Goal: Information Seeking & Learning: Learn about a topic

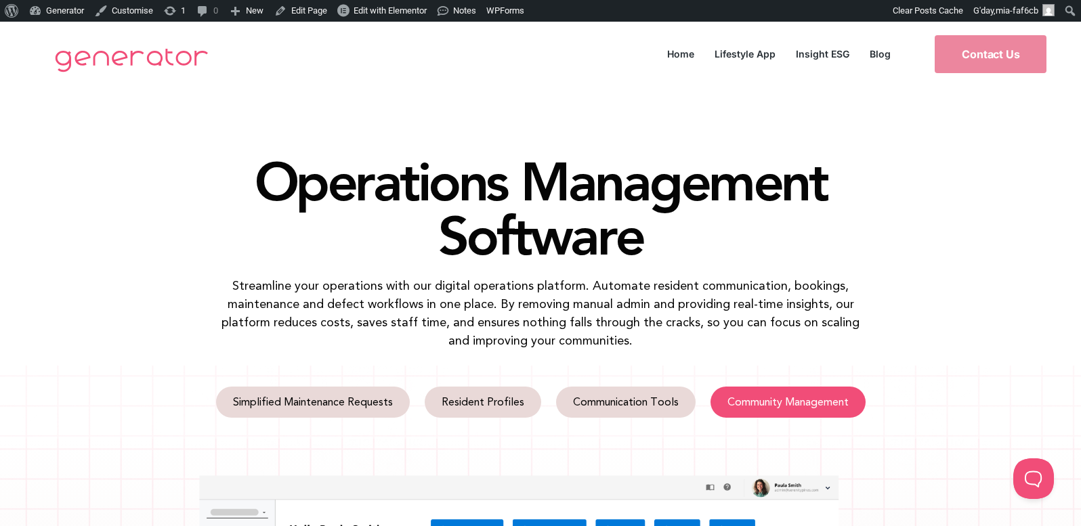
click at [764, 404] on span "Community Management" at bounding box center [787, 402] width 121 height 11
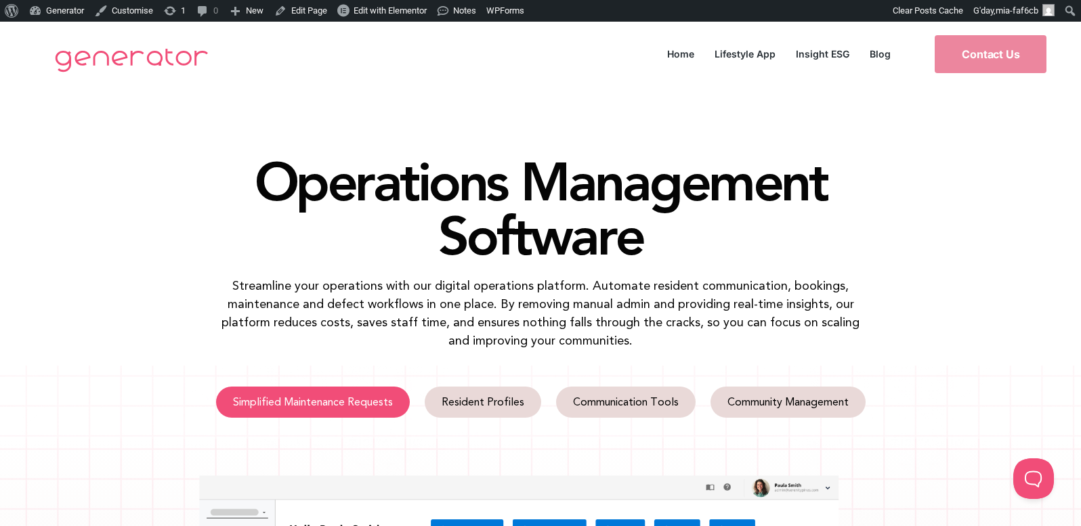
click at [369, 395] on link "Simplified Maintenance Requests" at bounding box center [313, 402] width 194 height 31
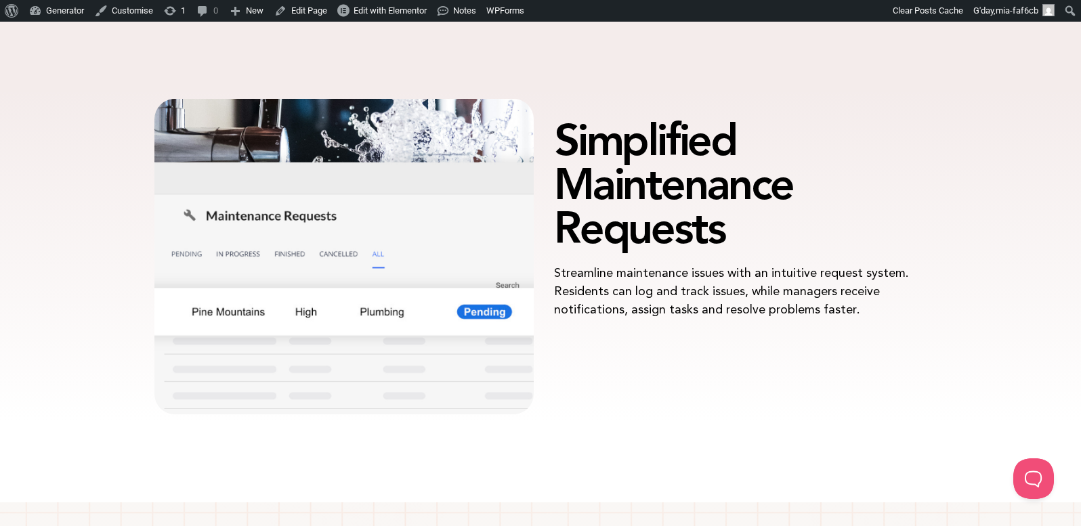
scroll to position [1380, 0]
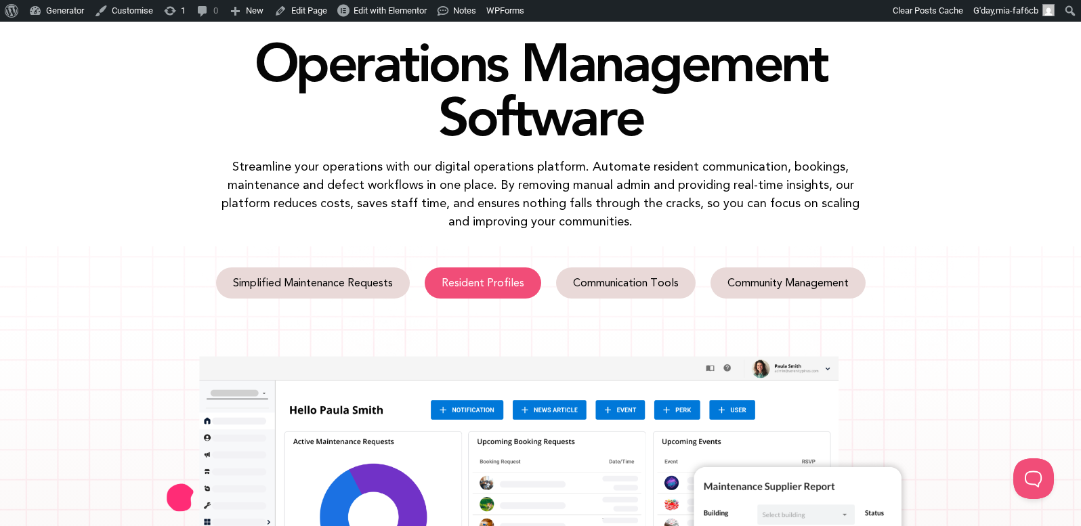
click at [466, 268] on link "Resident Profiles" at bounding box center [483, 283] width 116 height 31
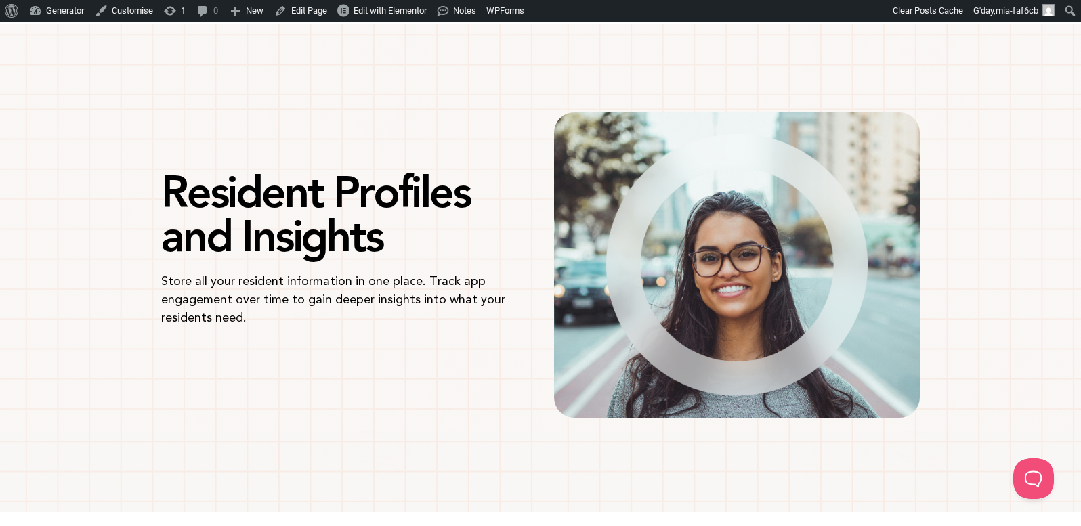
scroll to position [1858, 0]
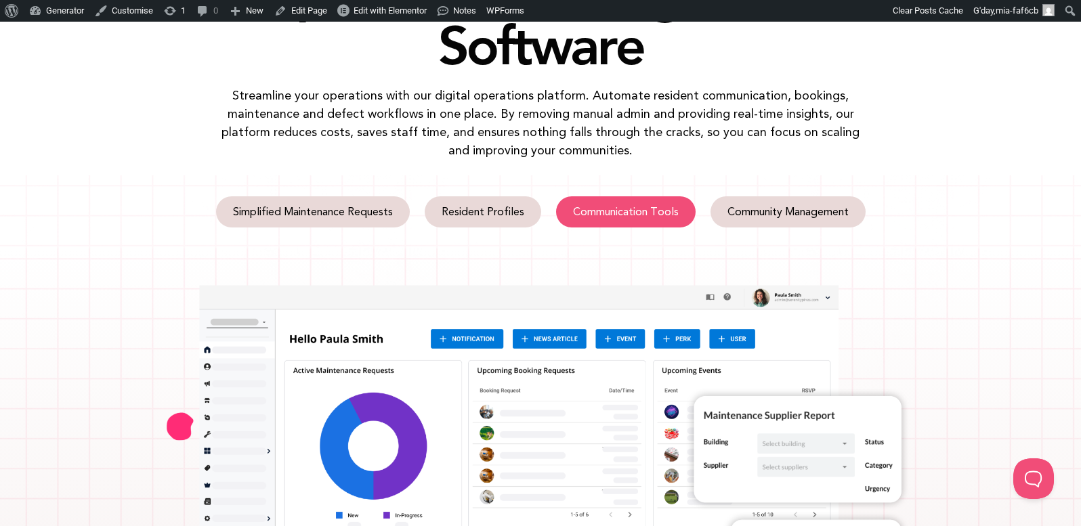
click at [646, 207] on span "Communication Tools" at bounding box center [626, 212] width 106 height 11
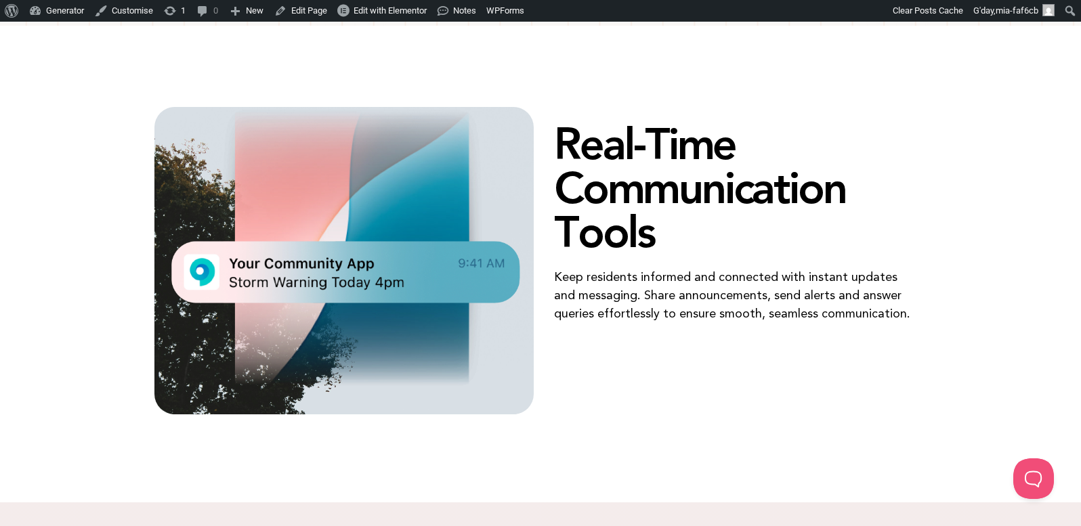
scroll to position [2332, 0]
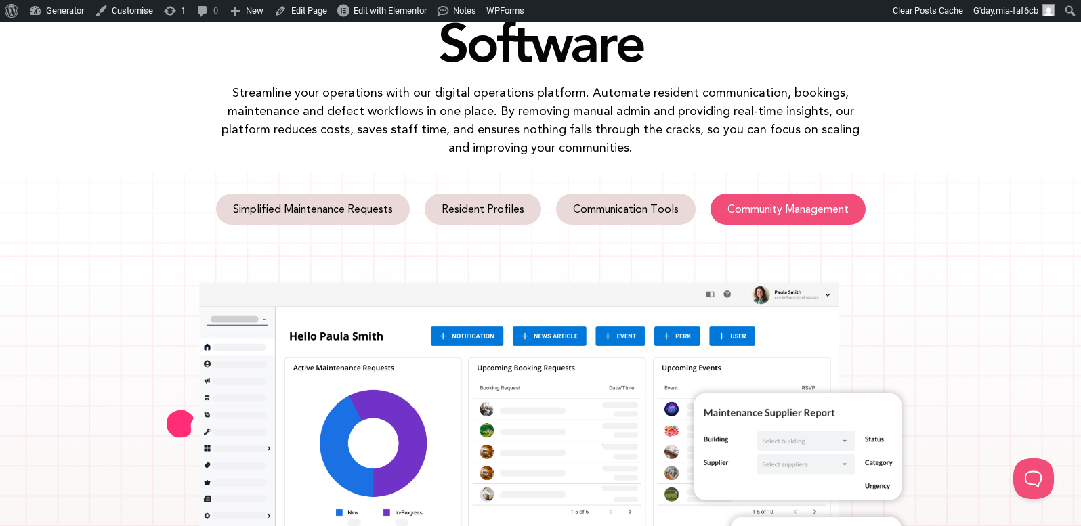
click at [761, 205] on span "Community Management" at bounding box center [787, 209] width 121 height 11
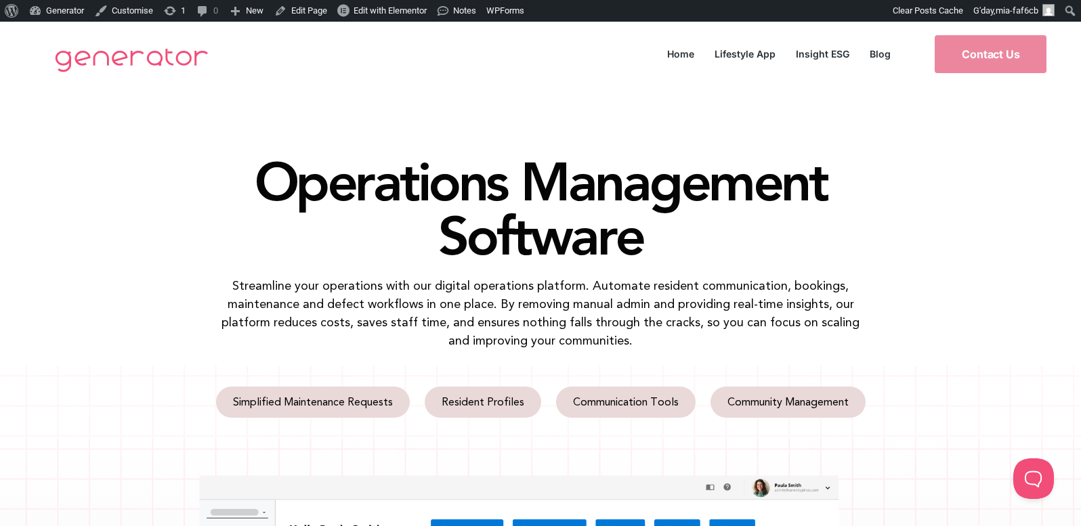
click at [982, 187] on div "Operations Management Software Streamline your operations with our digital oper…" at bounding box center [540, 226] width 1081 height 279
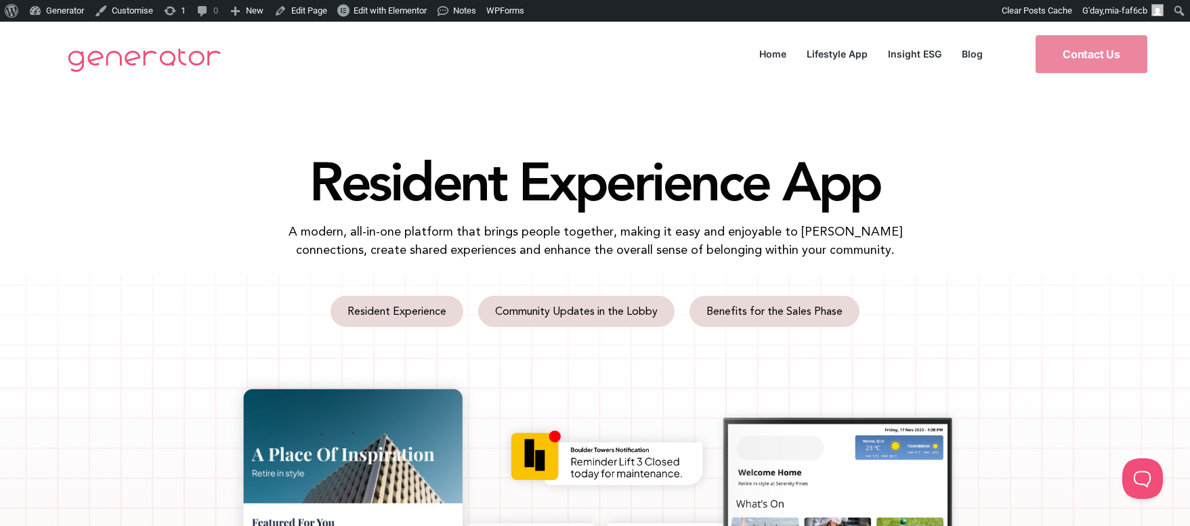
click at [808, 190] on h1 "Resident Experience App" at bounding box center [595, 181] width 772 height 54
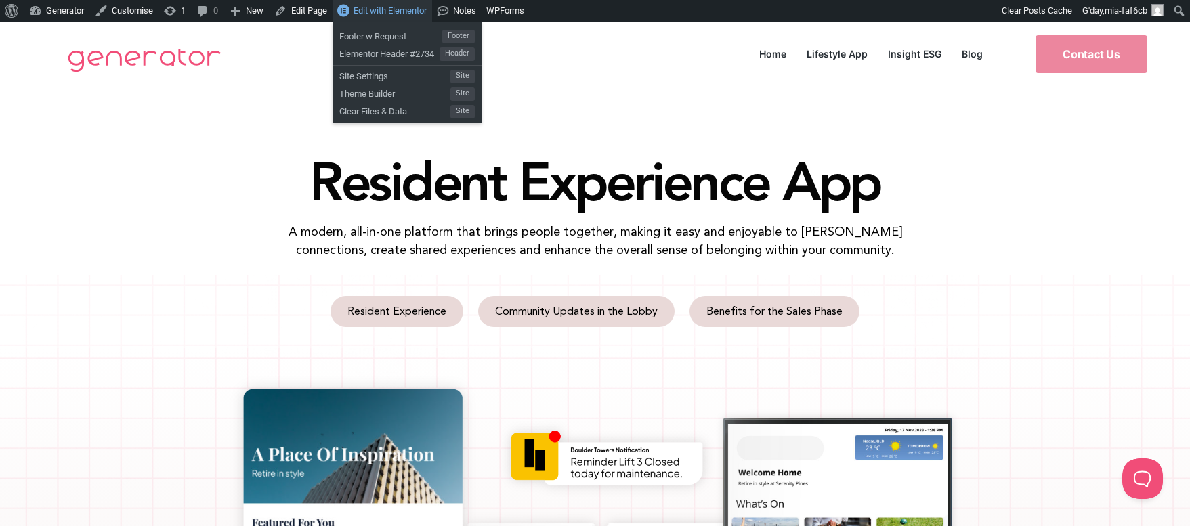
click at [410, 5] on span "Edit with Elementor" at bounding box center [390, 10] width 73 height 10
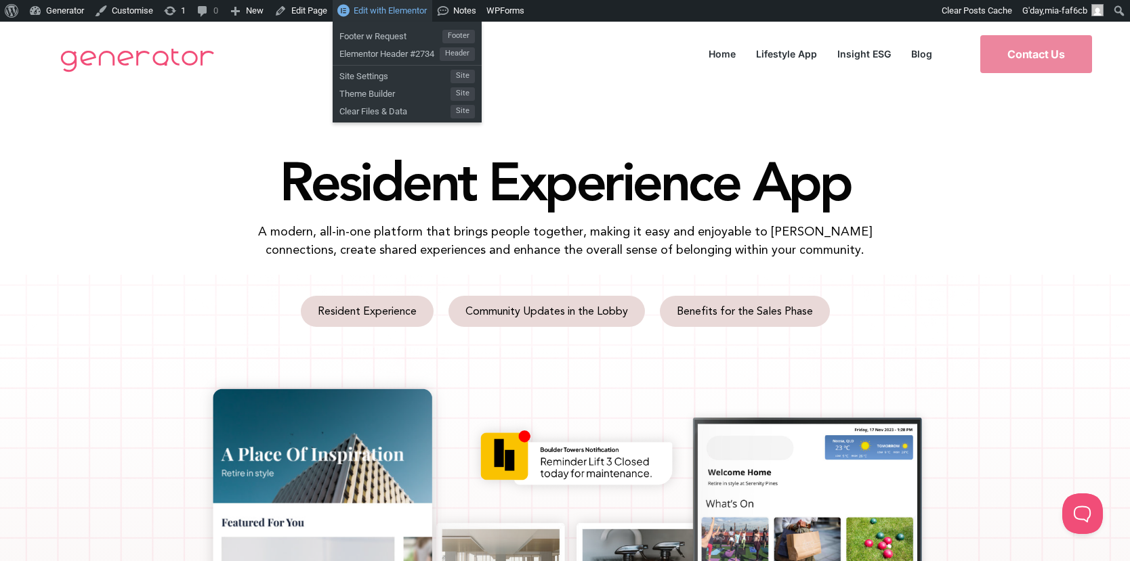
click at [388, 16] on span "Edit with Elementor" at bounding box center [390, 10] width 73 height 10
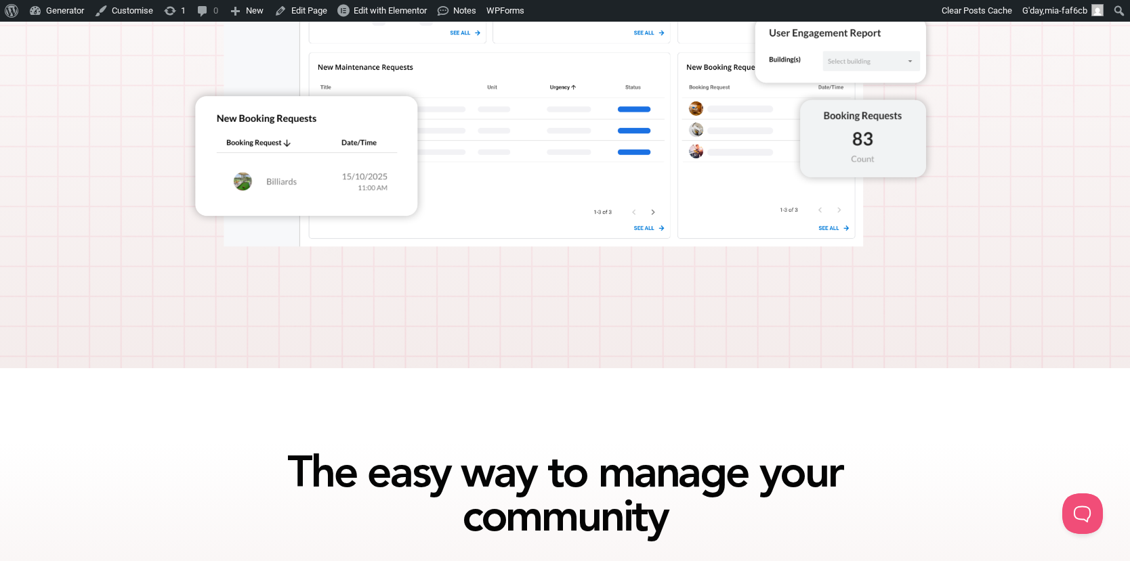
scroll to position [622, 0]
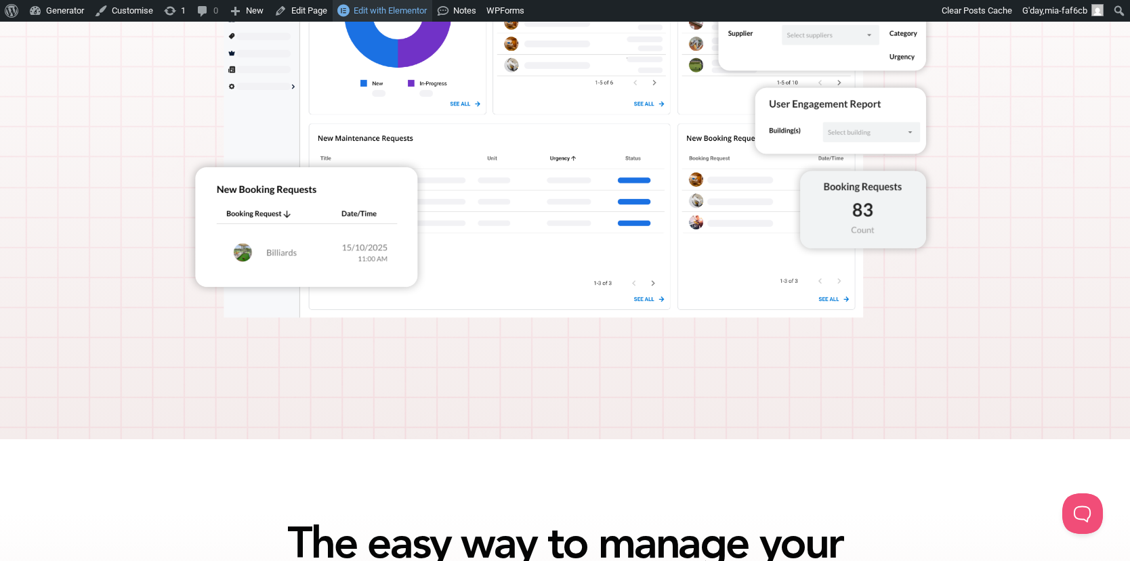
click at [412, 14] on span "Edit with Elementor" at bounding box center [390, 10] width 73 height 10
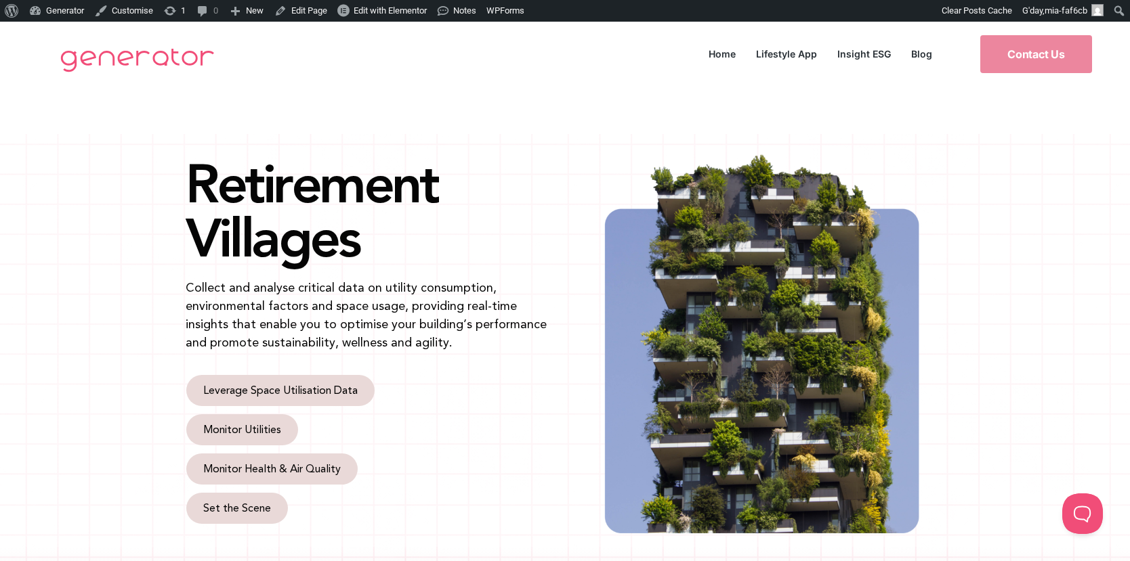
click at [715, 230] on img at bounding box center [761, 341] width 366 height 386
click at [572, 257] on div at bounding box center [761, 341] width 379 height 400
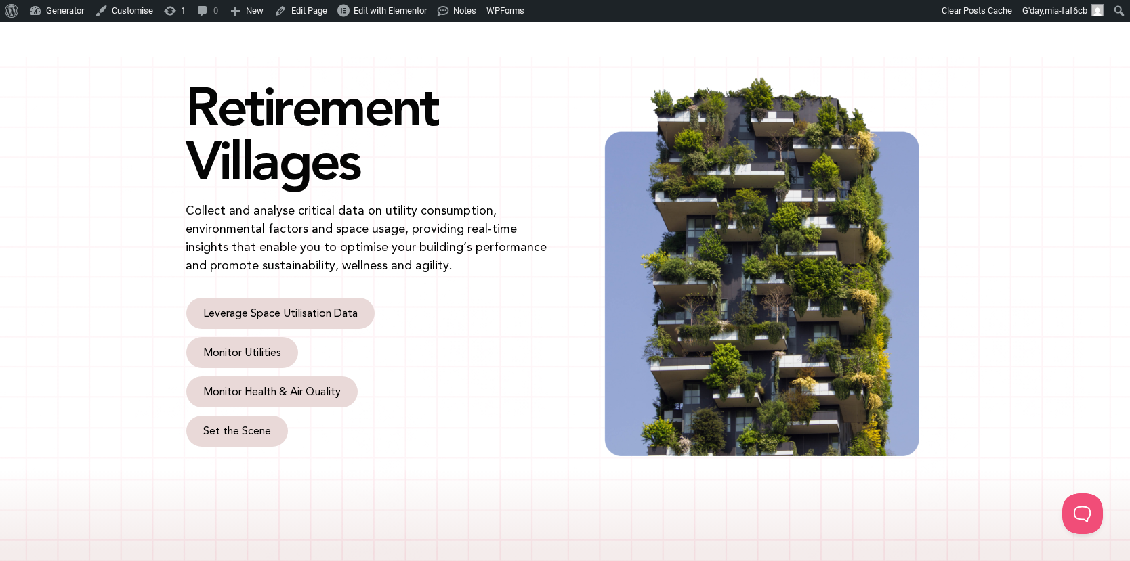
scroll to position [90, 0]
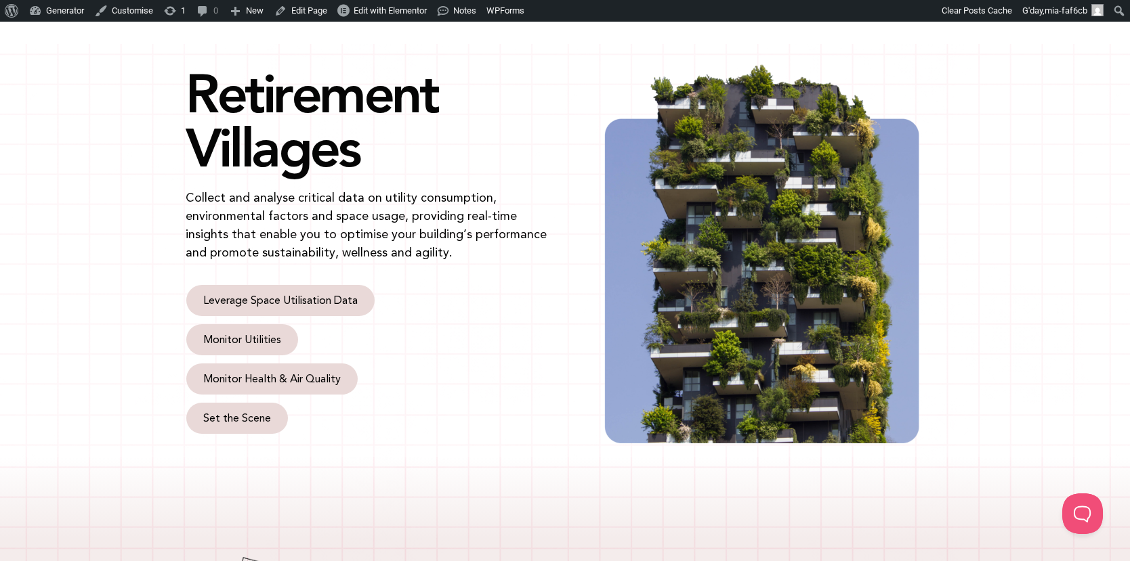
click at [72, 212] on div "Retirement Villages Collect and analyse critical data on utility consumption, e…" at bounding box center [565, 250] width 1130 height 413
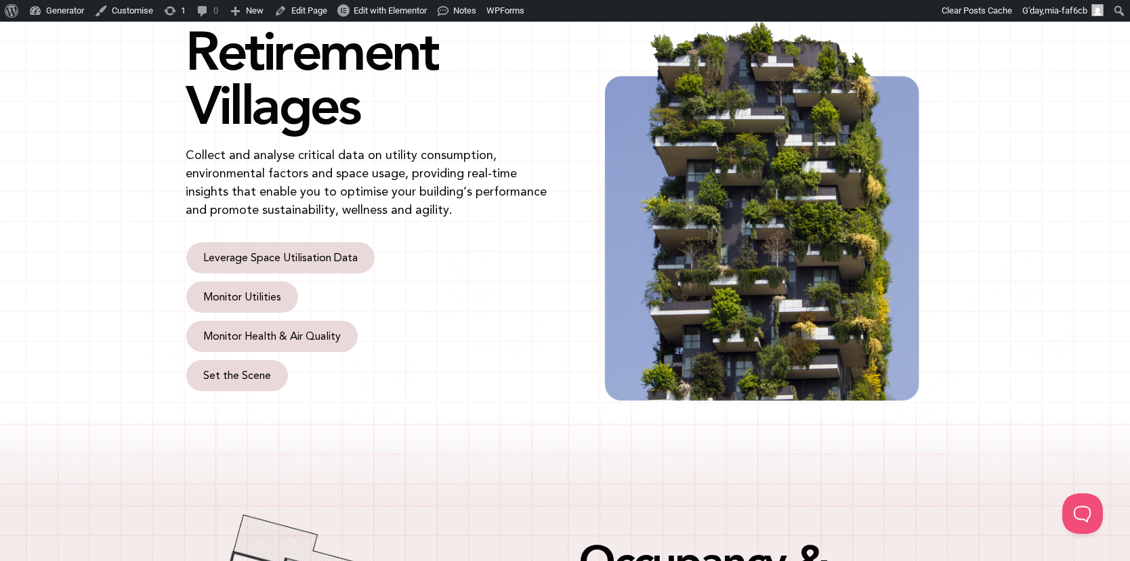
scroll to position [0, 0]
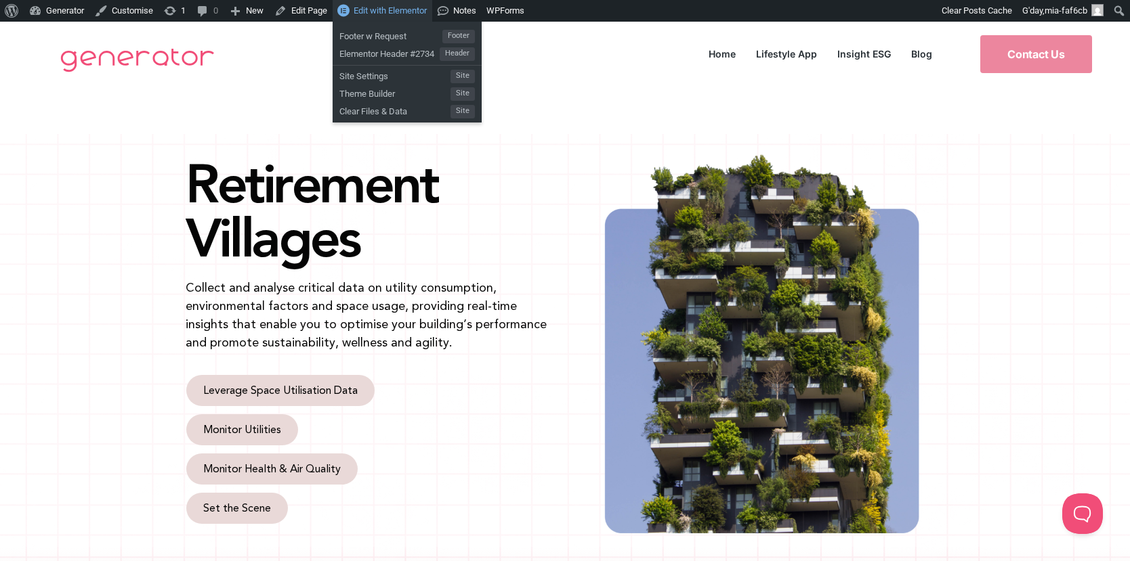
click at [400, 8] on span "Edit with Elementor" at bounding box center [390, 10] width 73 height 10
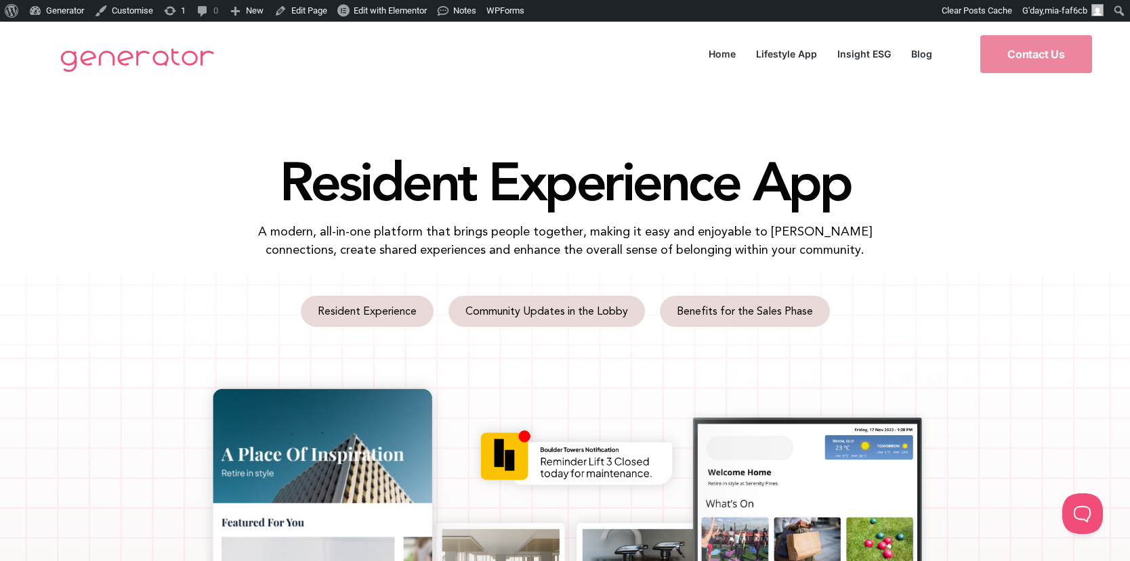
click at [228, 303] on div "Resident Experience Community Updates in the Lobby Benefits for the Sales Phase" at bounding box center [565, 312] width 772 height 60
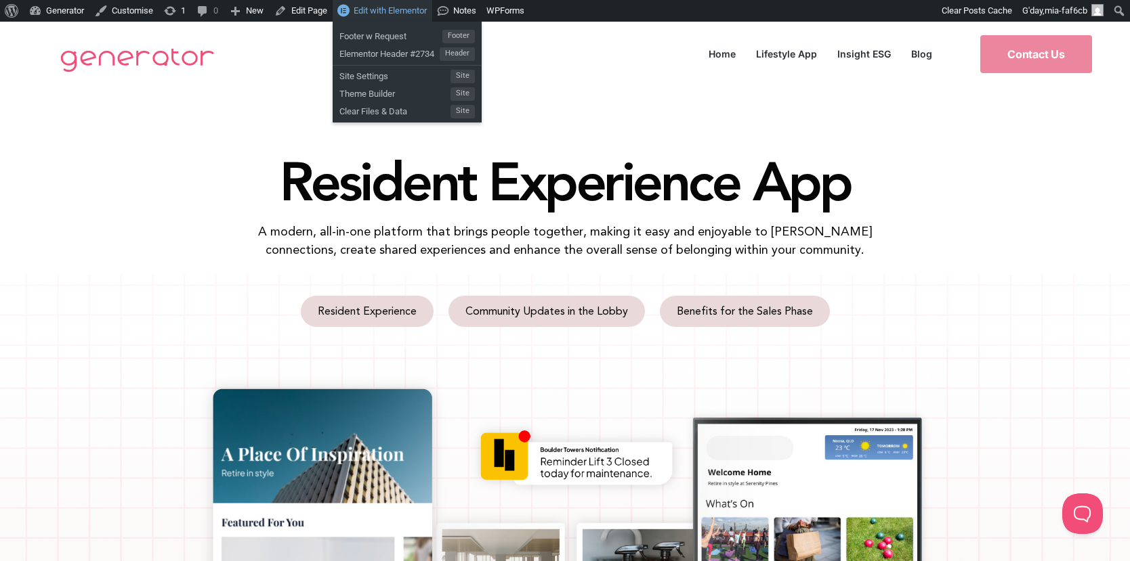
click at [404, 17] on link "Edit with Elementor" at bounding box center [383, 11] width 100 height 22
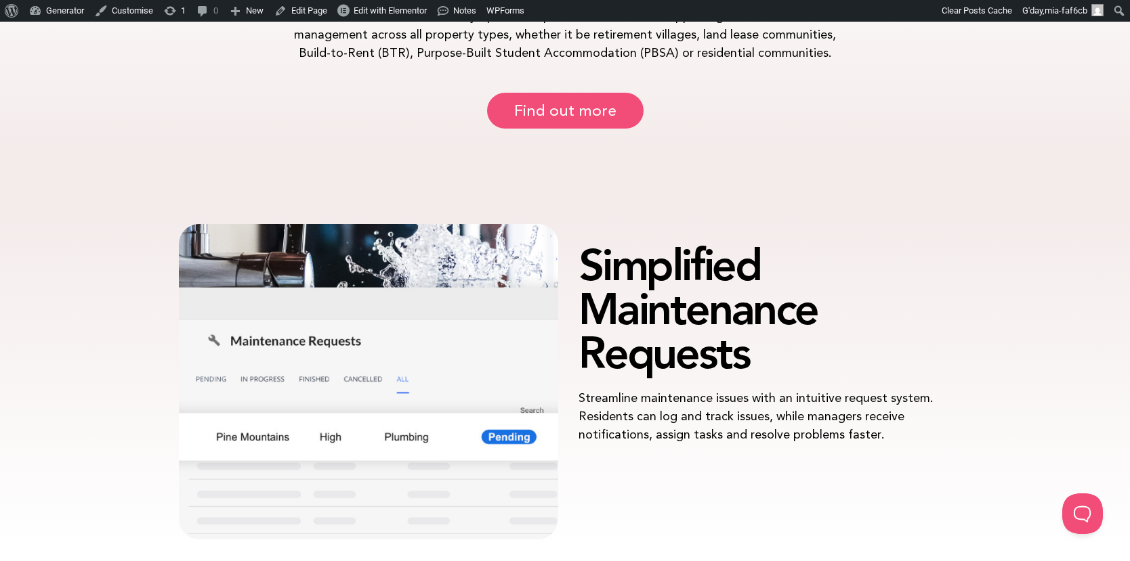
scroll to position [1264, 0]
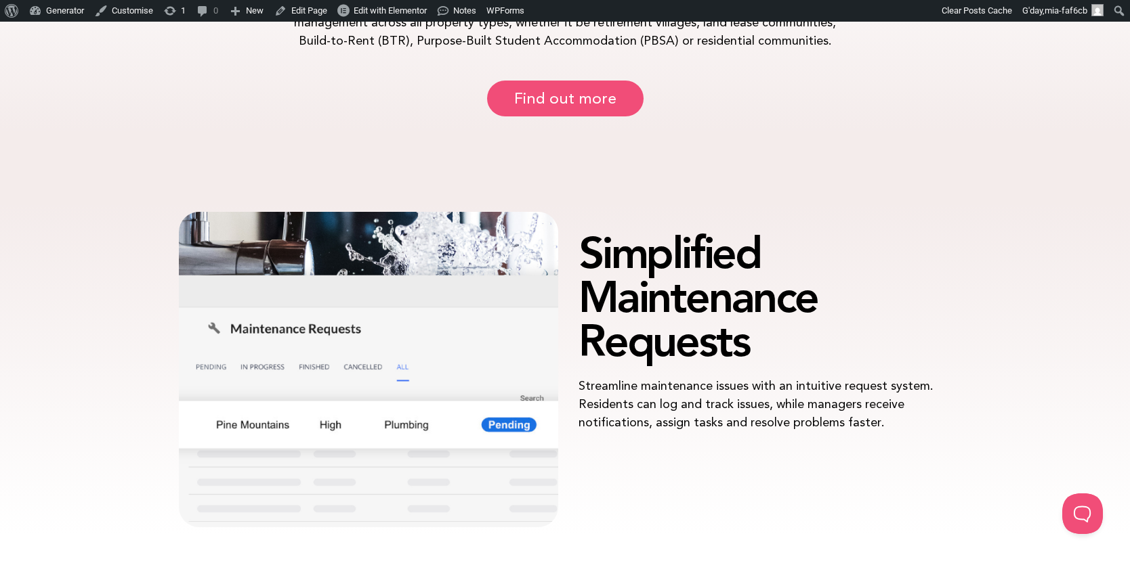
click at [723, 268] on h1 "Simplified Maintenance Requests" at bounding box center [761, 297] width 366 height 132
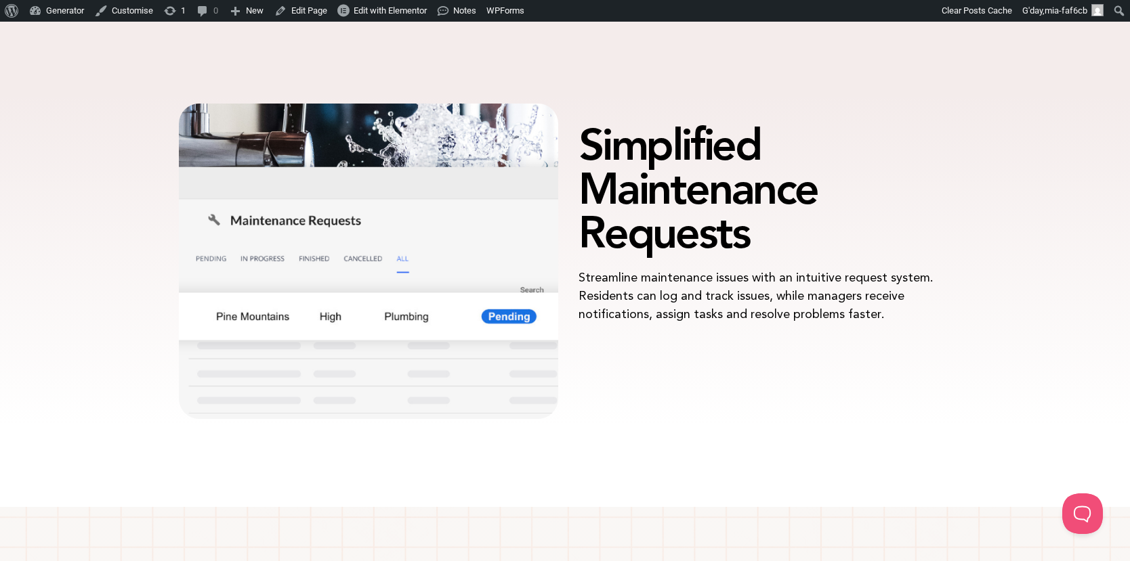
scroll to position [1373, 0]
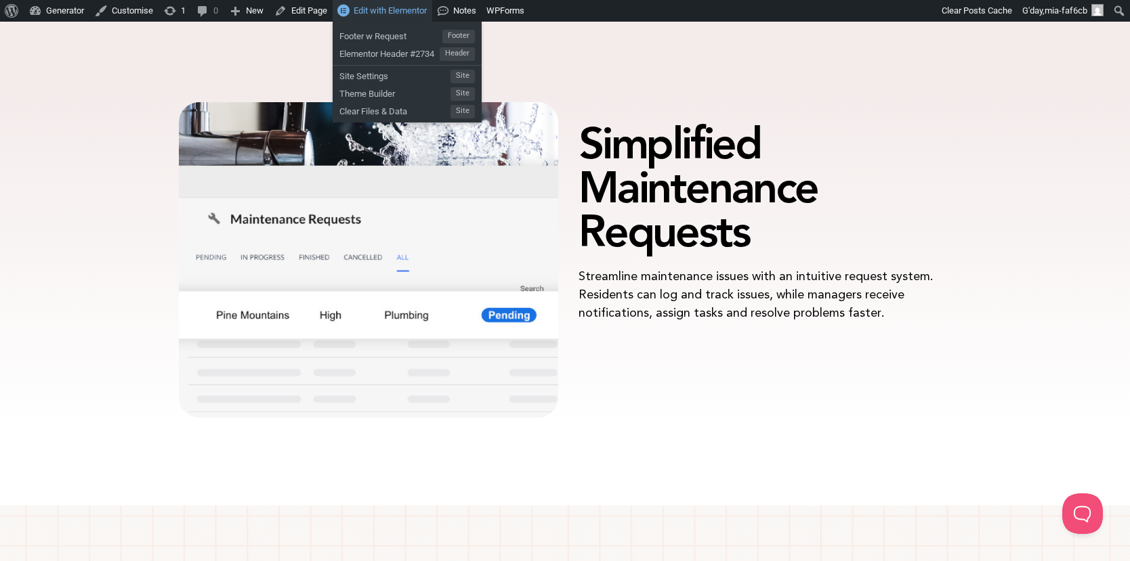
click at [391, 9] on span "Edit with Elementor" at bounding box center [390, 10] width 73 height 10
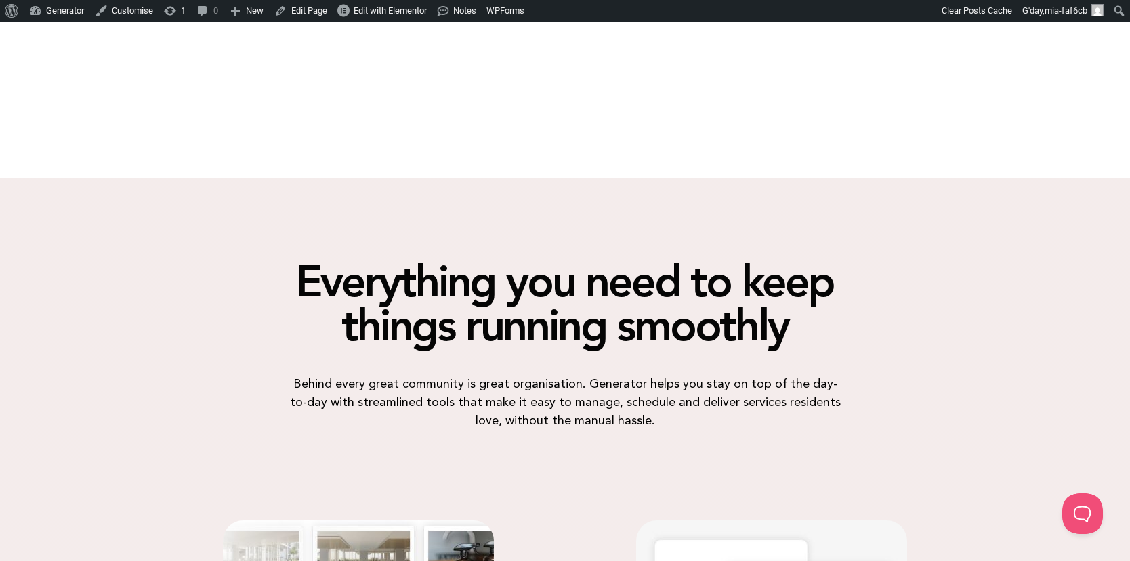
scroll to position [2656, 0]
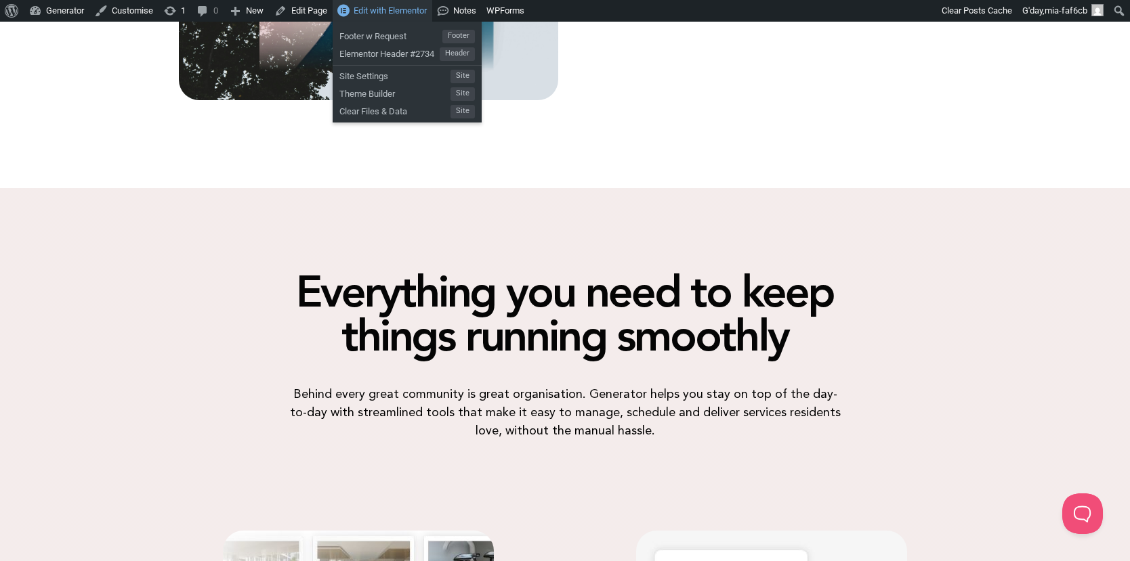
click at [419, 16] on link "Edit with Elementor" at bounding box center [383, 11] width 100 height 22
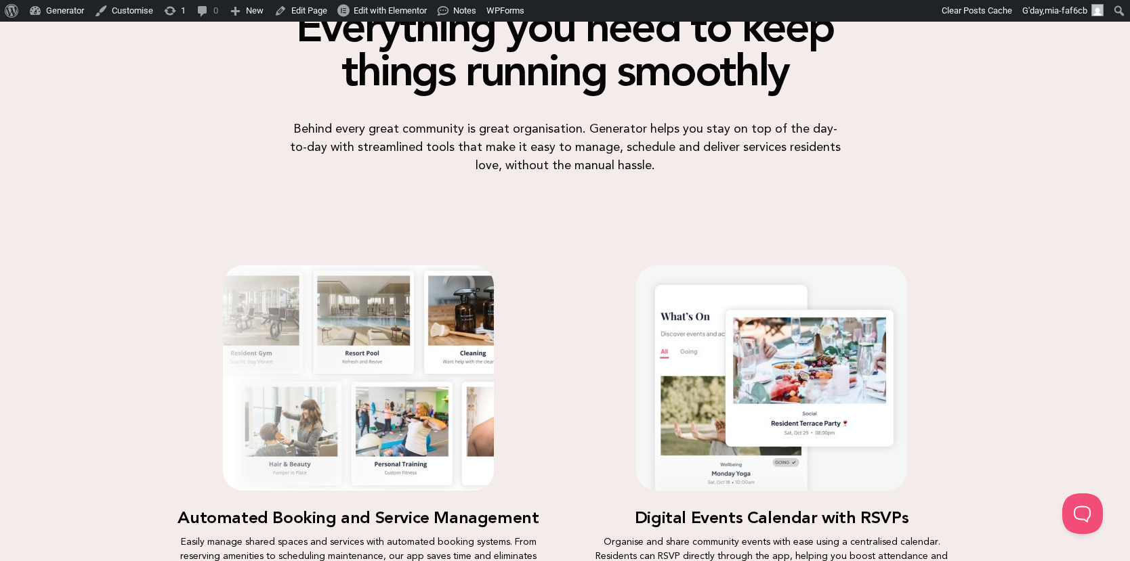
scroll to position [2927, 0]
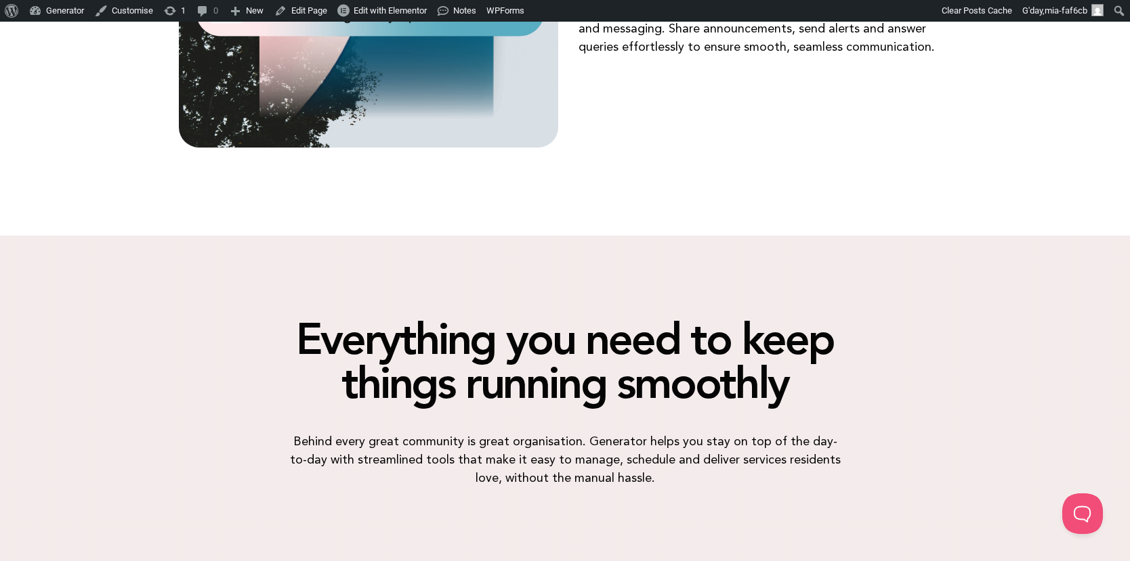
scroll to position [2450, 0]
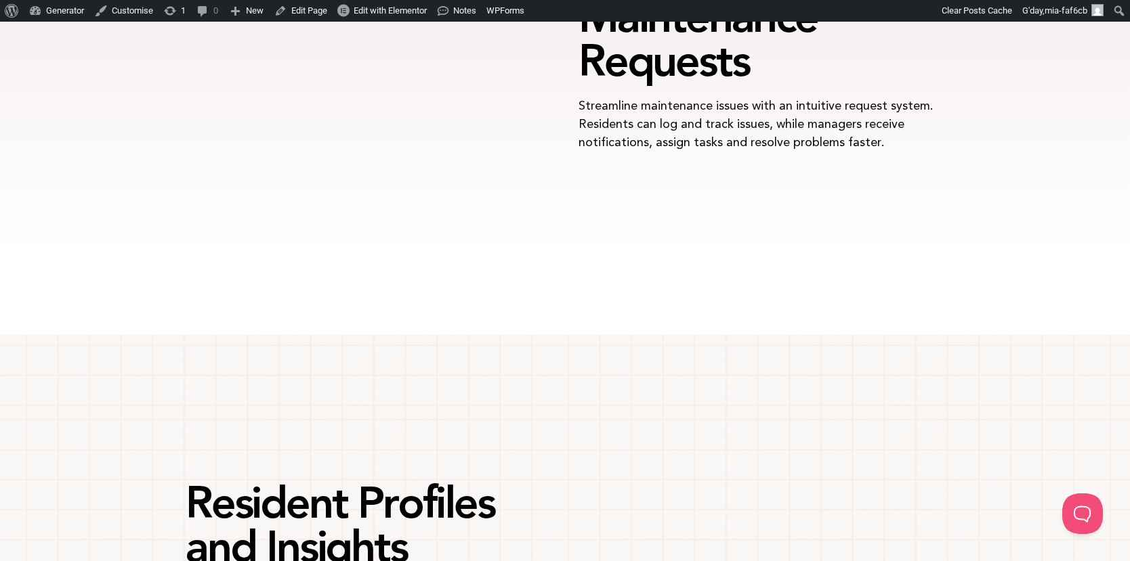
scroll to position [1088, 0]
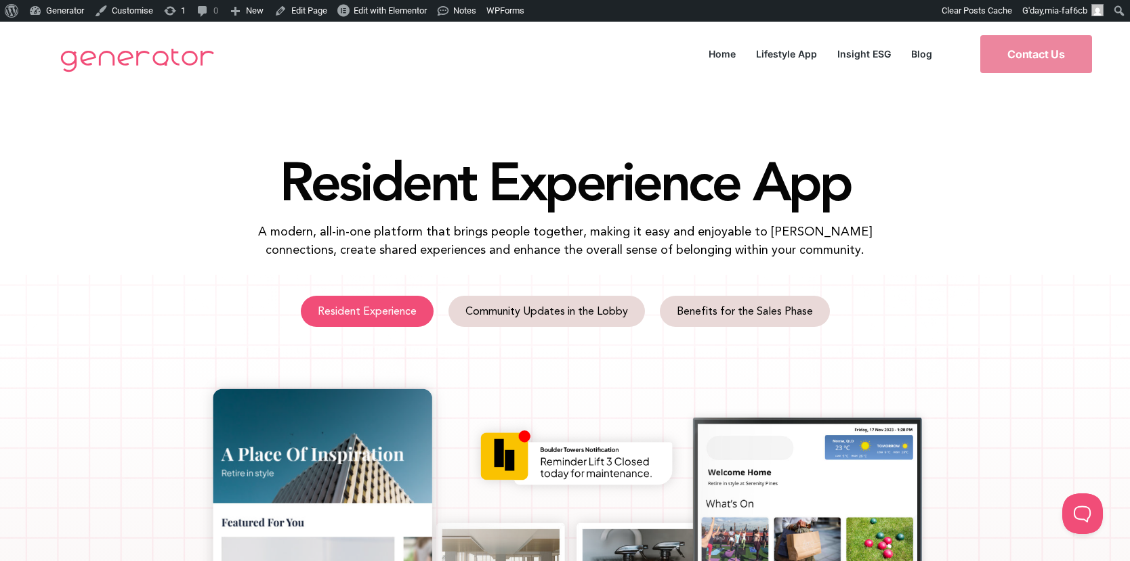
click at [402, 306] on span "Resident Experience" at bounding box center [367, 311] width 99 height 11
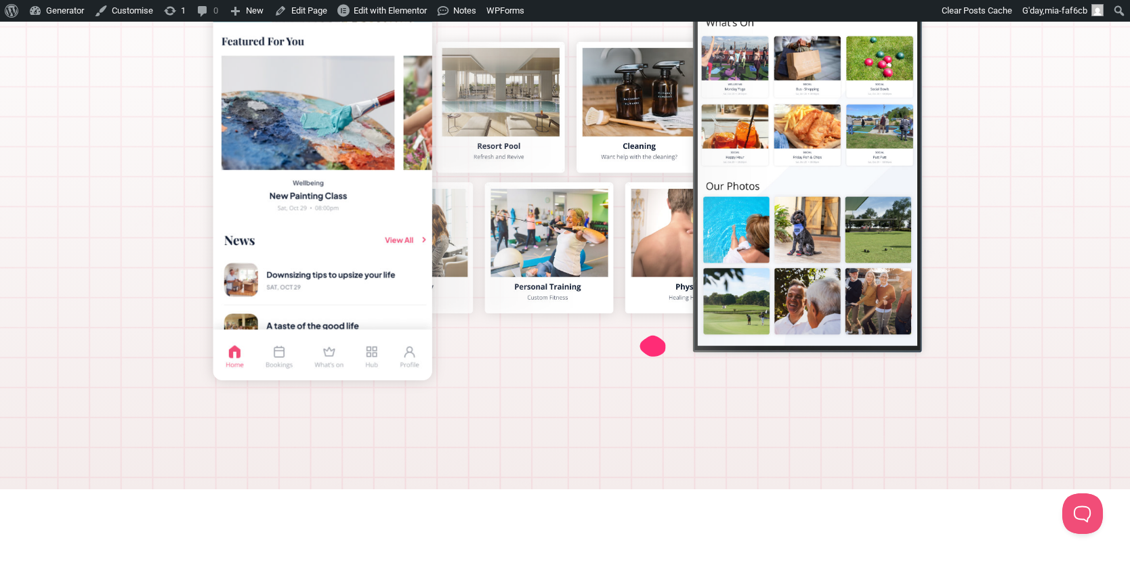
scroll to position [9, 0]
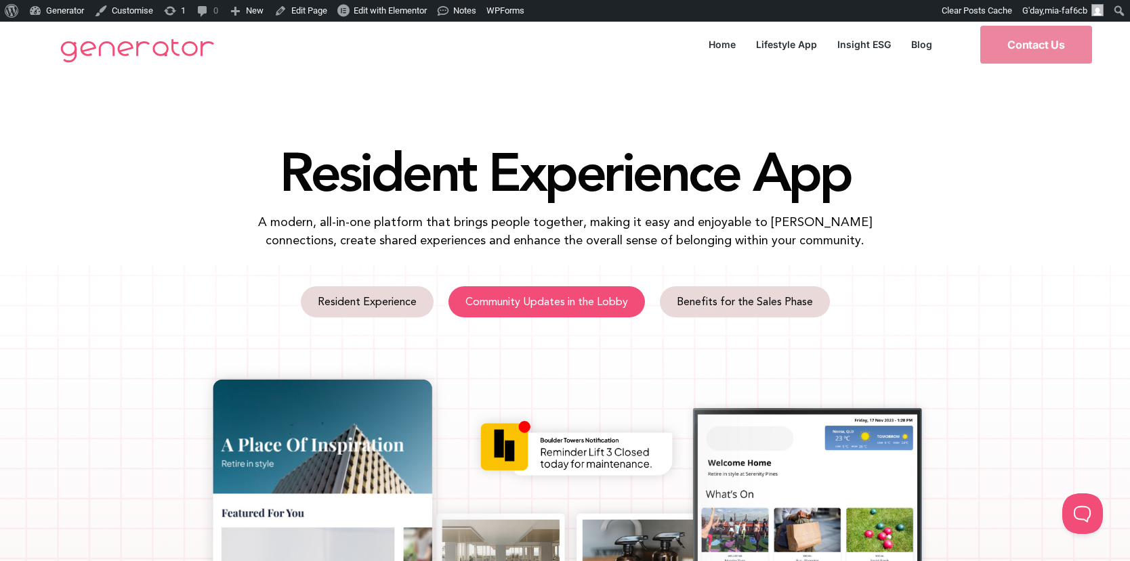
click at [563, 297] on span "Community Updates in the Lobby" at bounding box center [546, 302] width 163 height 11
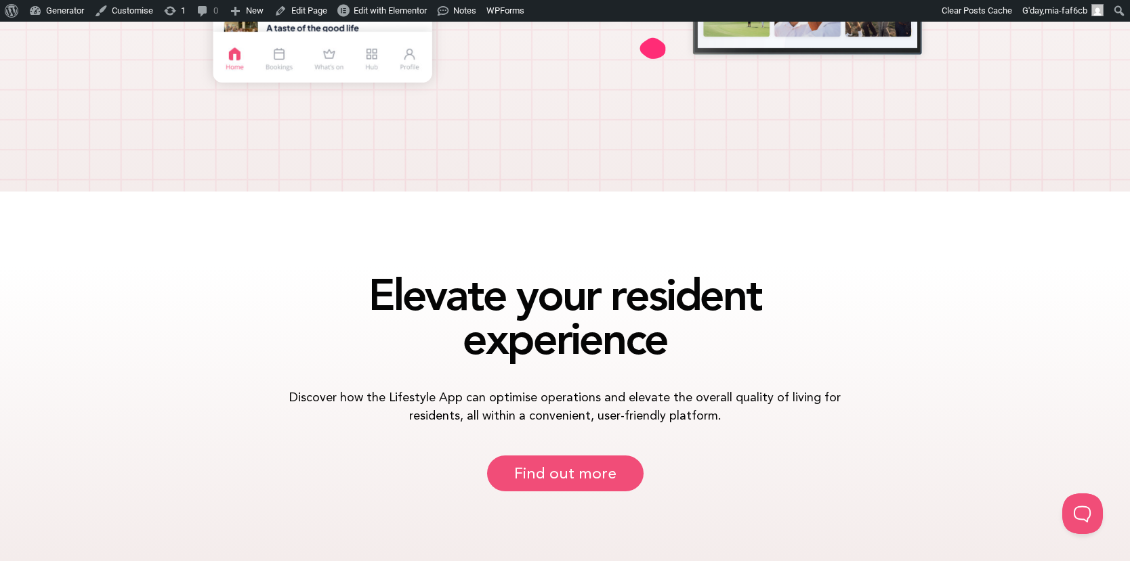
scroll to position [762, 0]
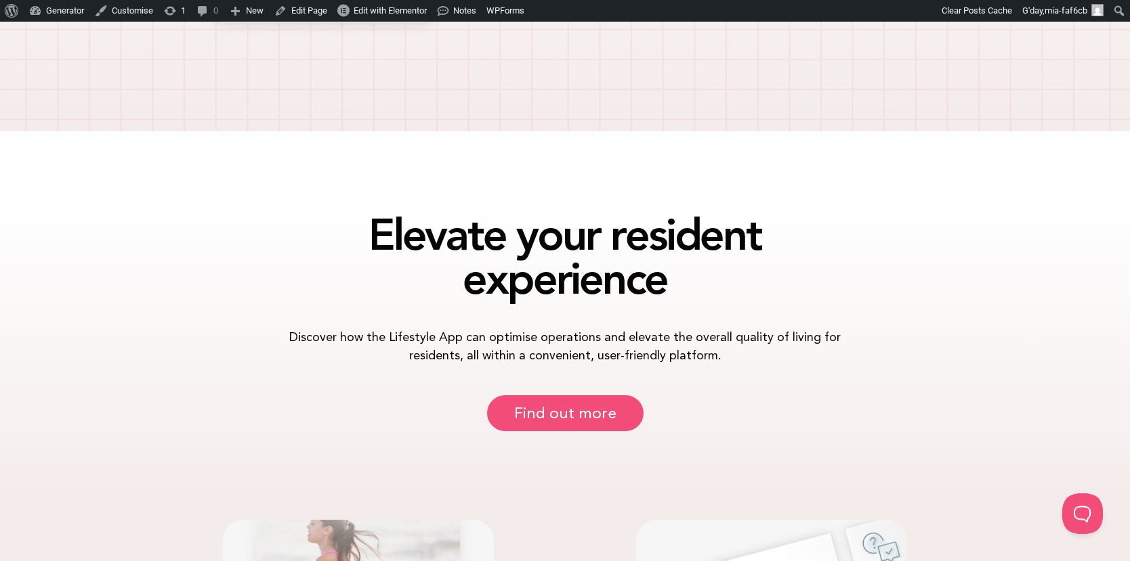
scroll to position [843, 0]
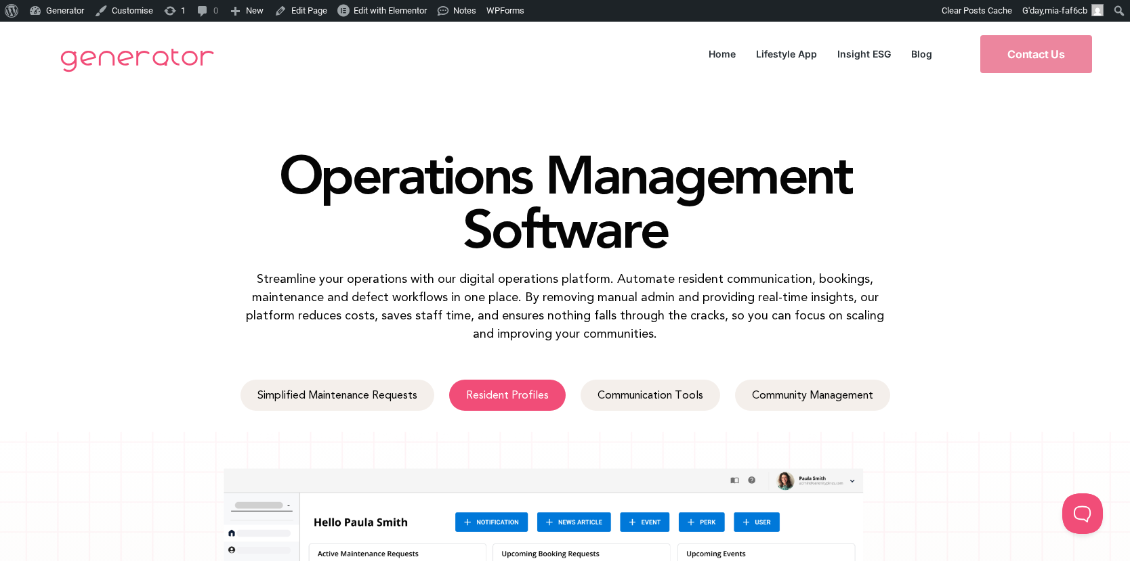
click at [533, 380] on link "Resident Profiles" at bounding box center [507, 395] width 116 height 31
